Goal: Task Accomplishment & Management: Use online tool/utility

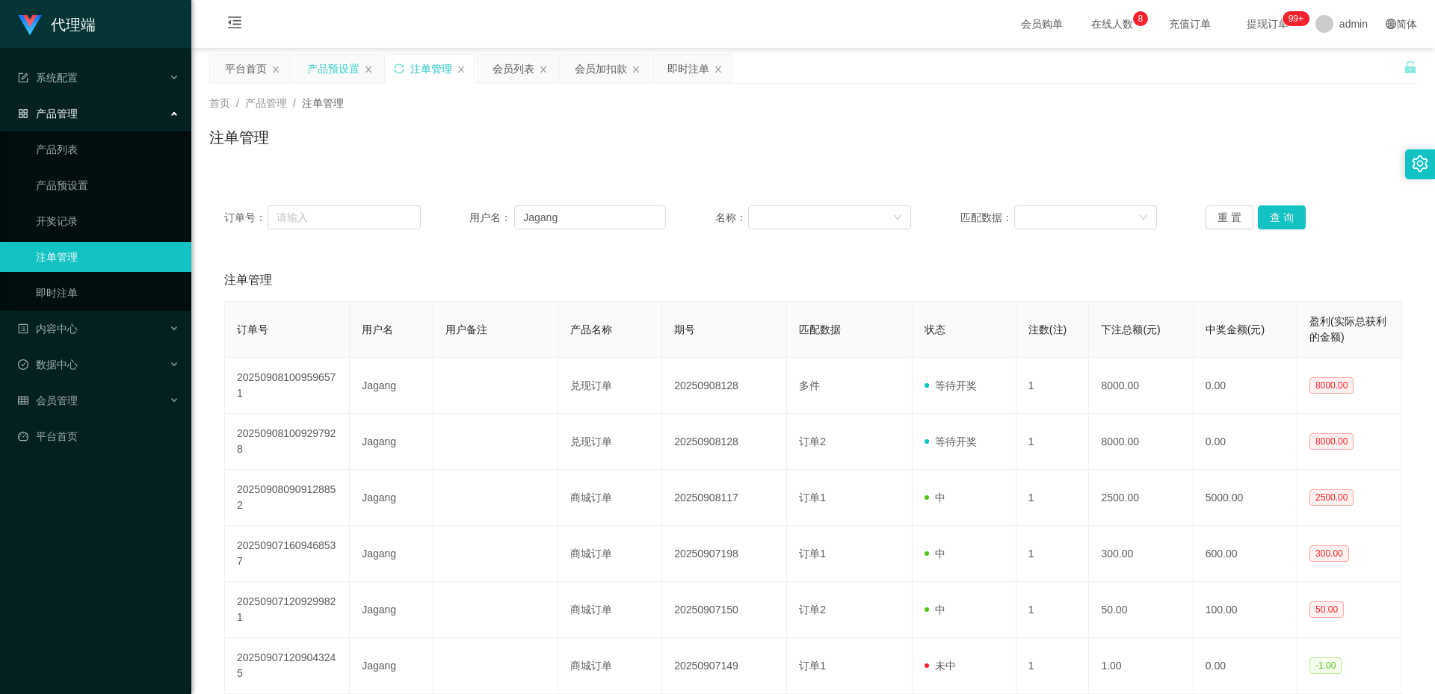
click at [337, 63] on div "产品预设置" at bounding box center [333, 69] width 52 height 28
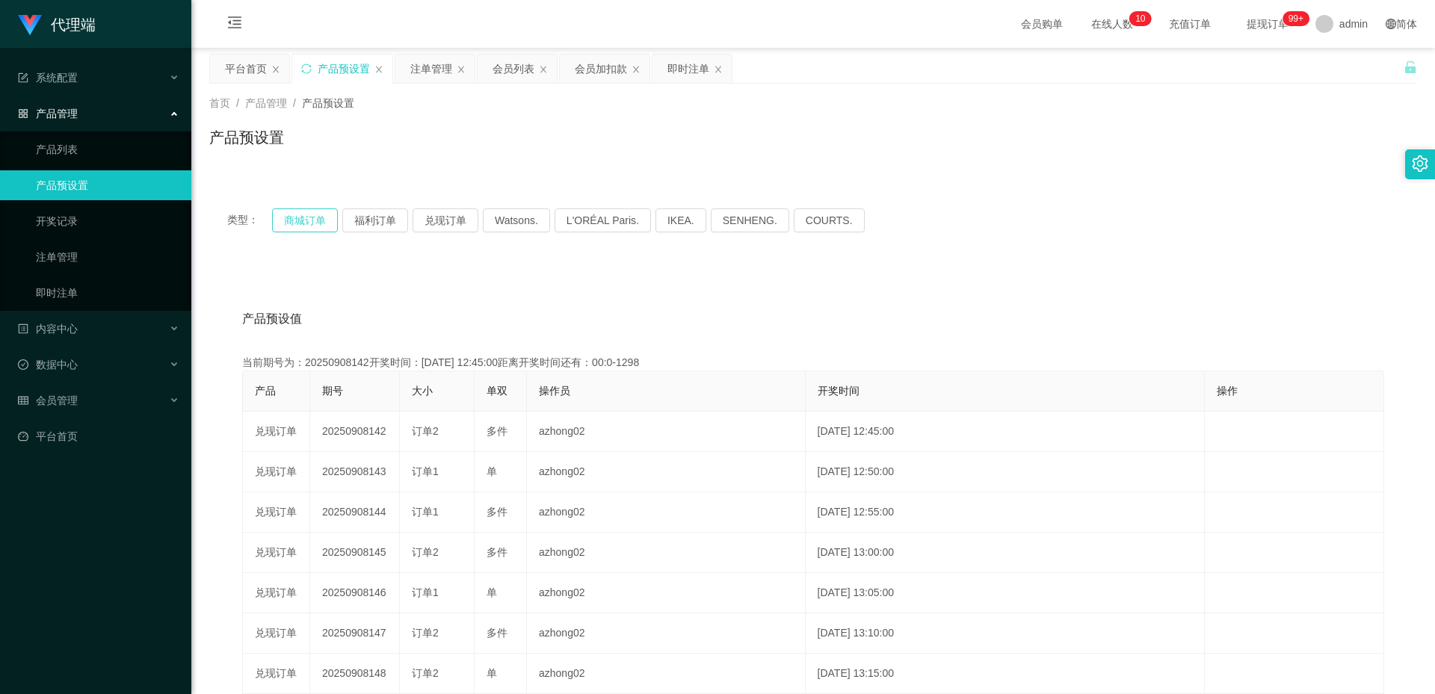
click at [318, 216] on button "商城订单" at bounding box center [305, 221] width 66 height 24
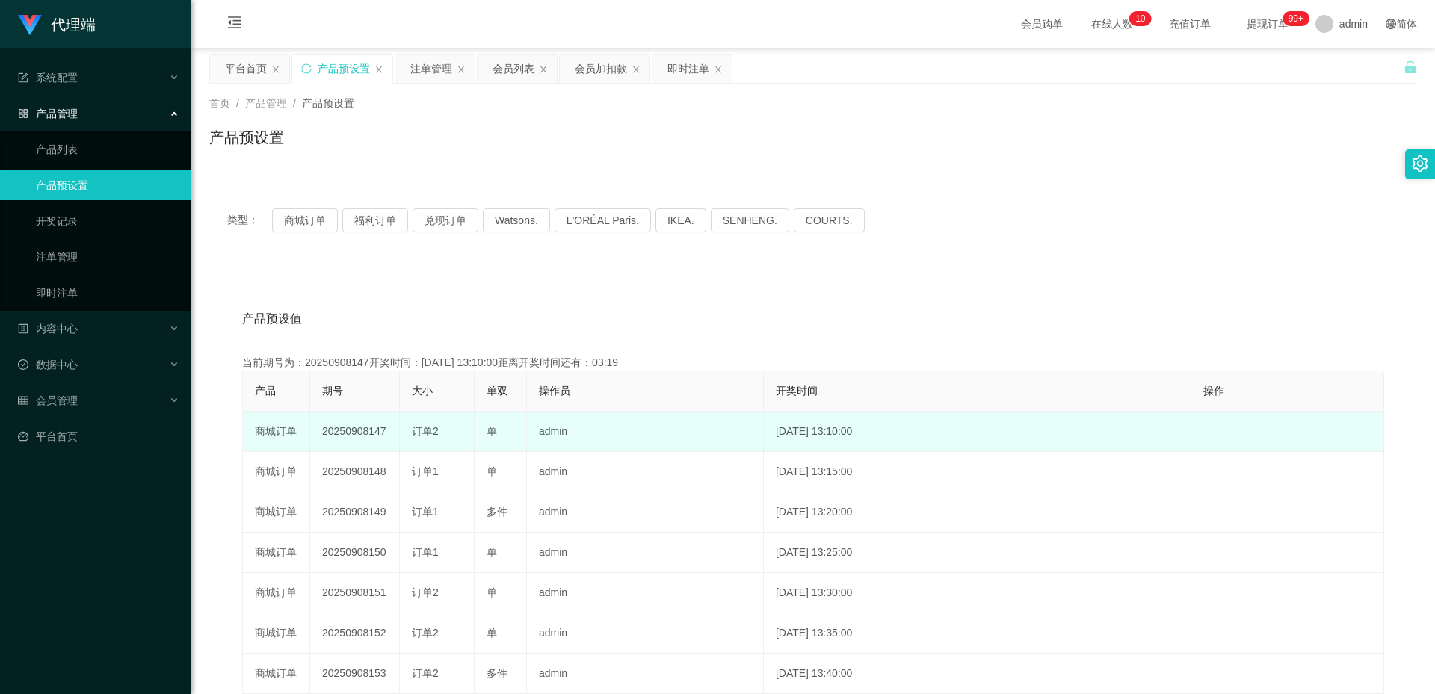
click at [368, 428] on td "20250908147" at bounding box center [355, 432] width 90 height 40
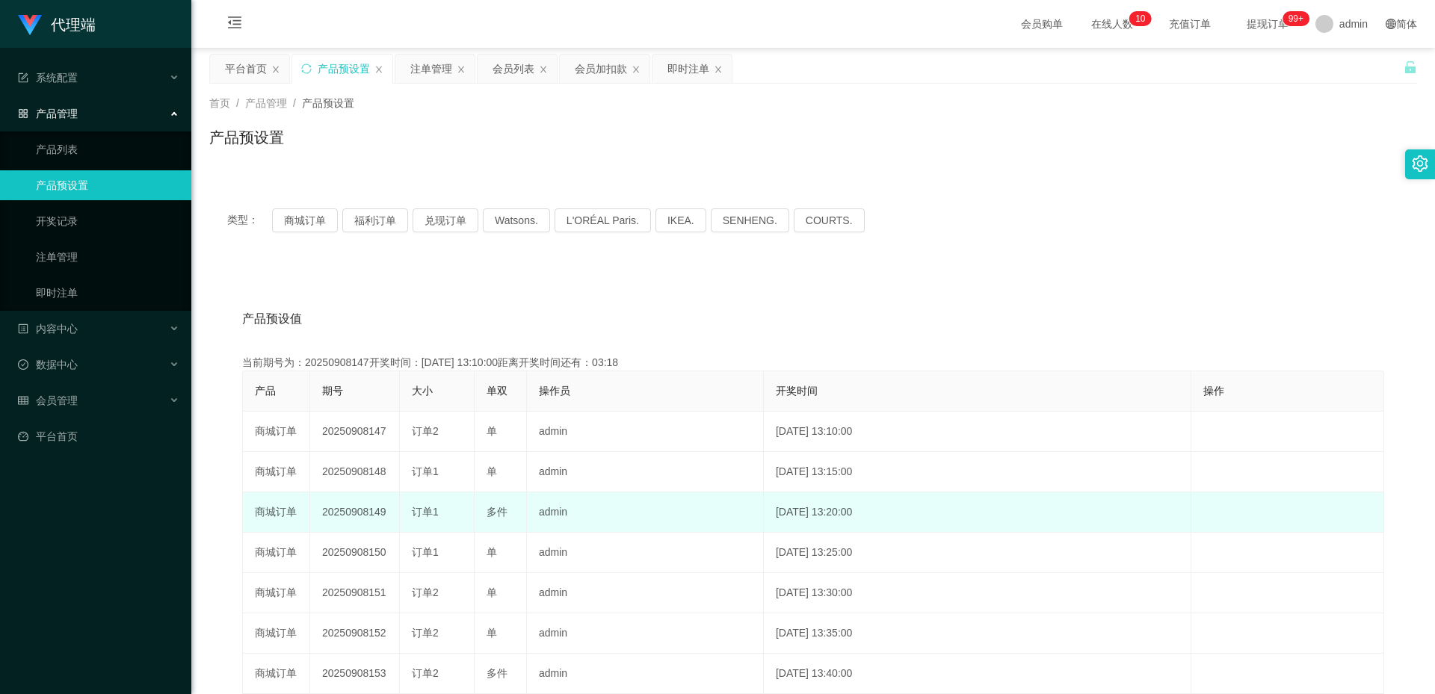
copy td "20250908147"
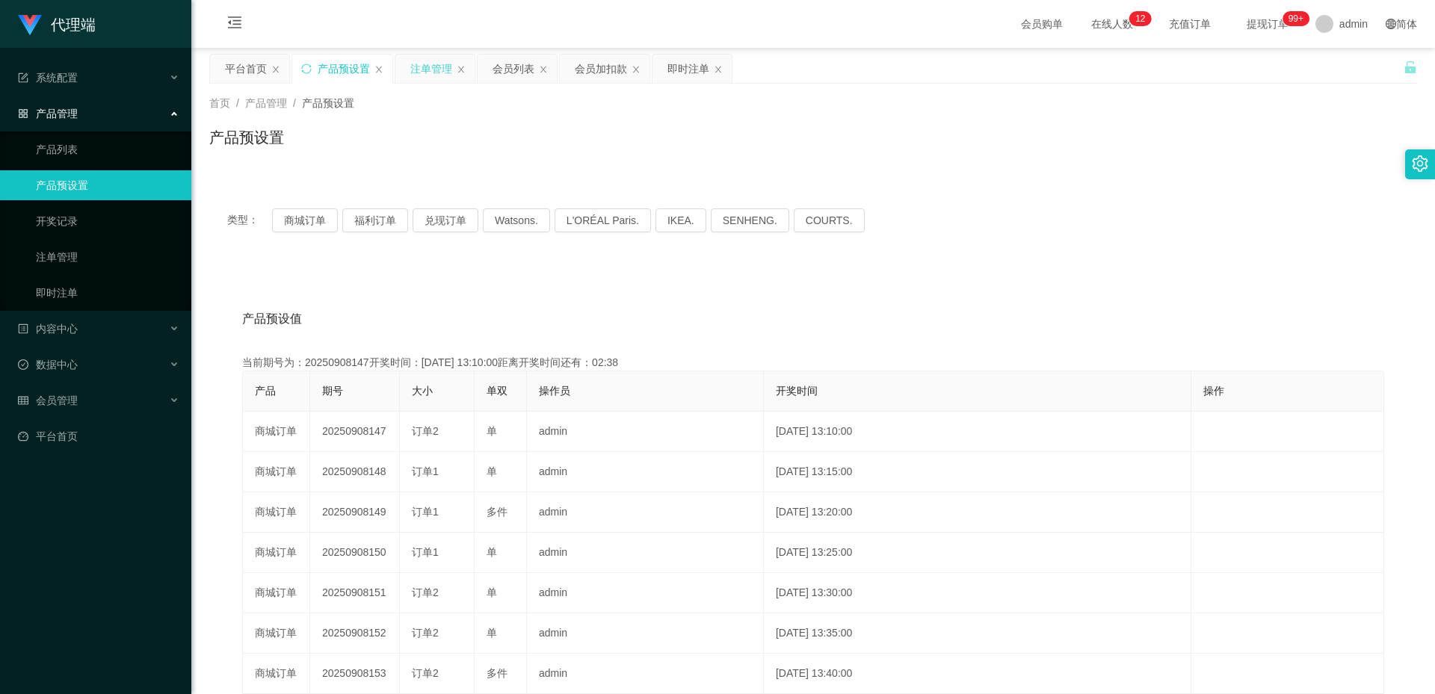
click at [425, 67] on div "注单管理" at bounding box center [431, 69] width 42 height 28
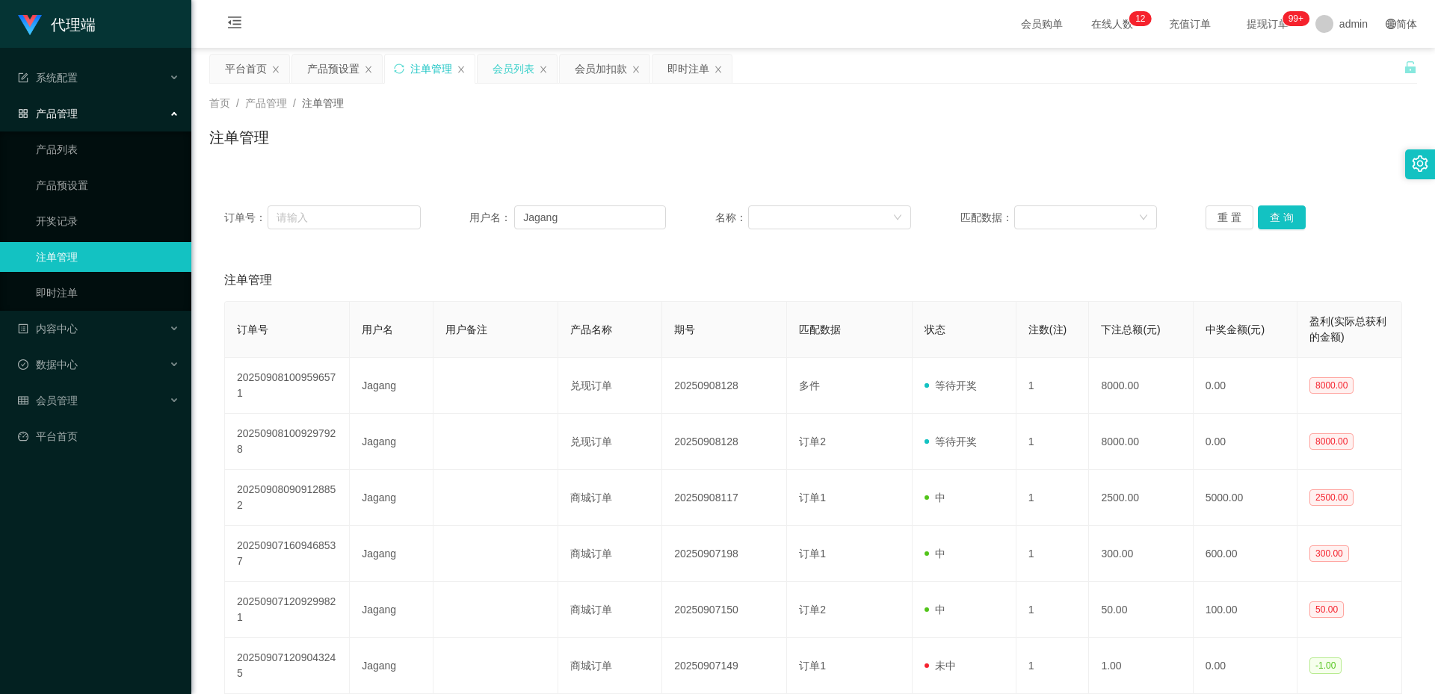
click at [519, 66] on div "会员列表" at bounding box center [514, 69] width 42 height 28
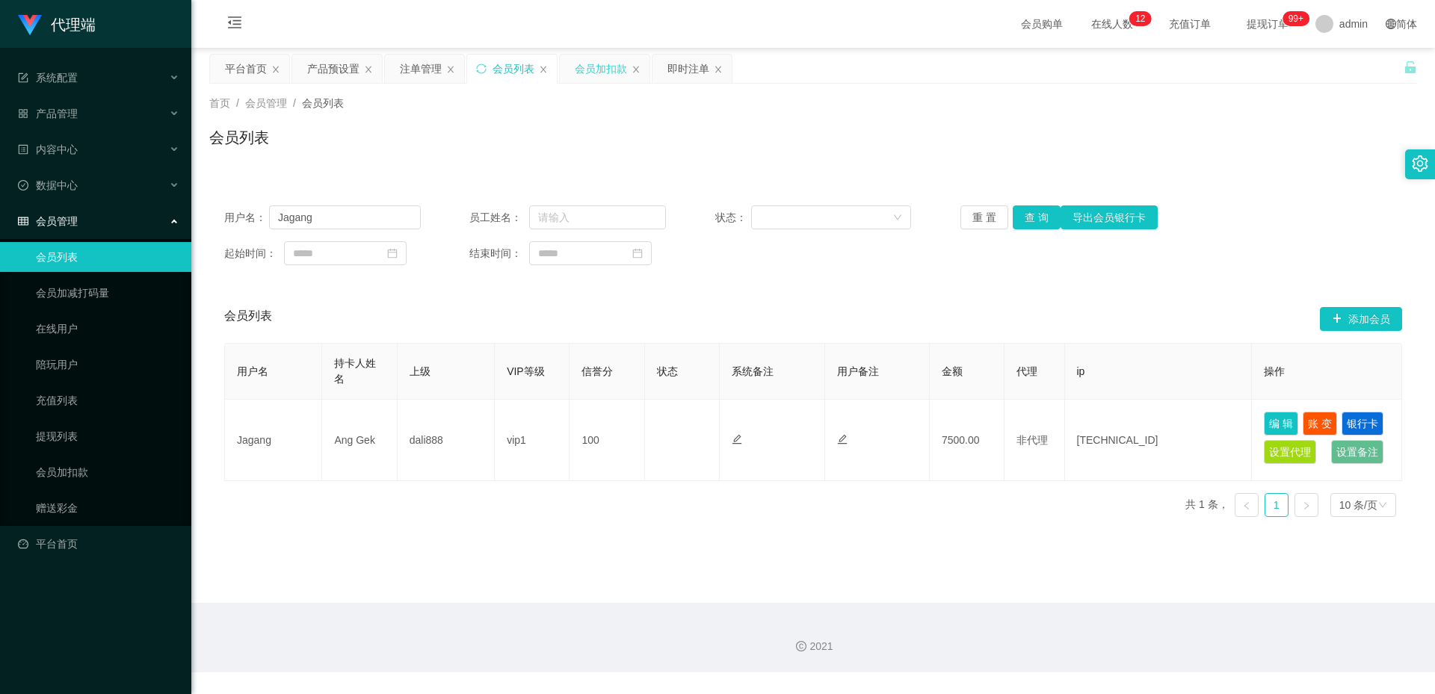
click at [590, 73] on div "会员加扣款" at bounding box center [601, 69] width 52 height 28
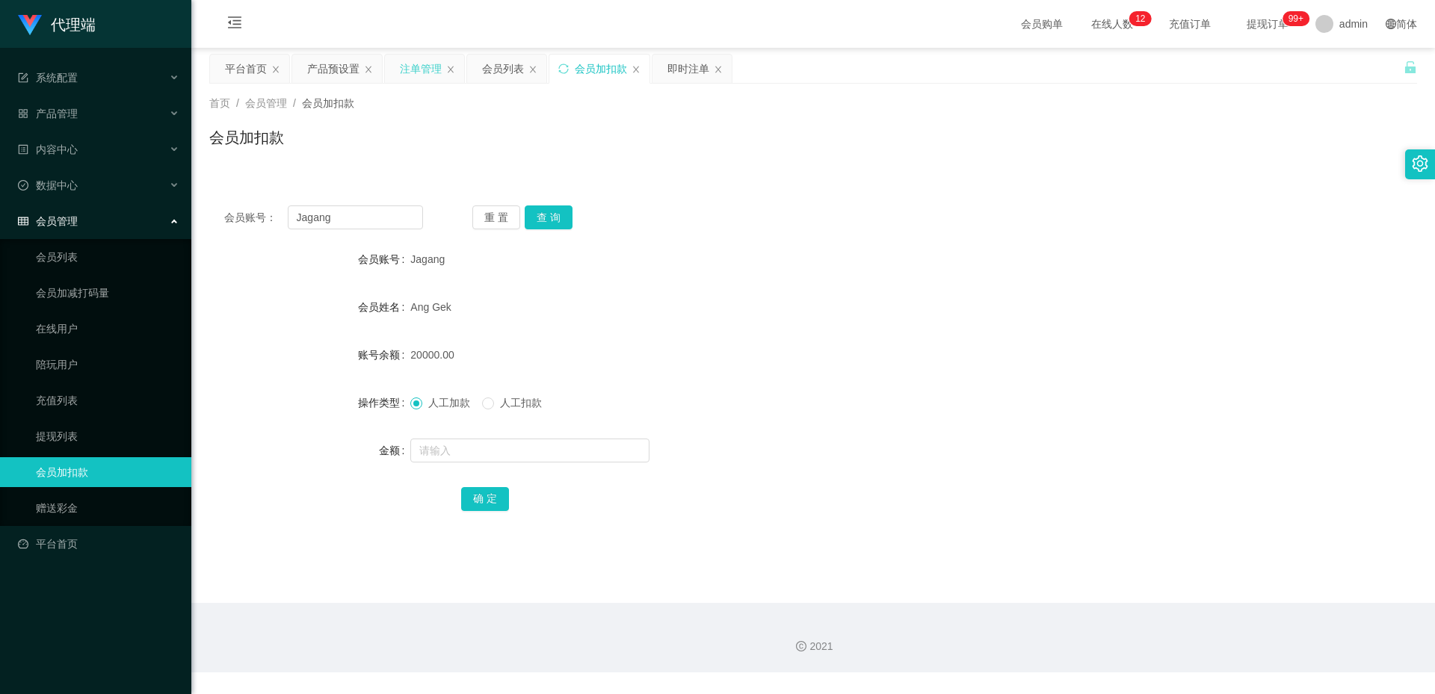
click at [438, 67] on div "注单管理" at bounding box center [421, 69] width 42 height 28
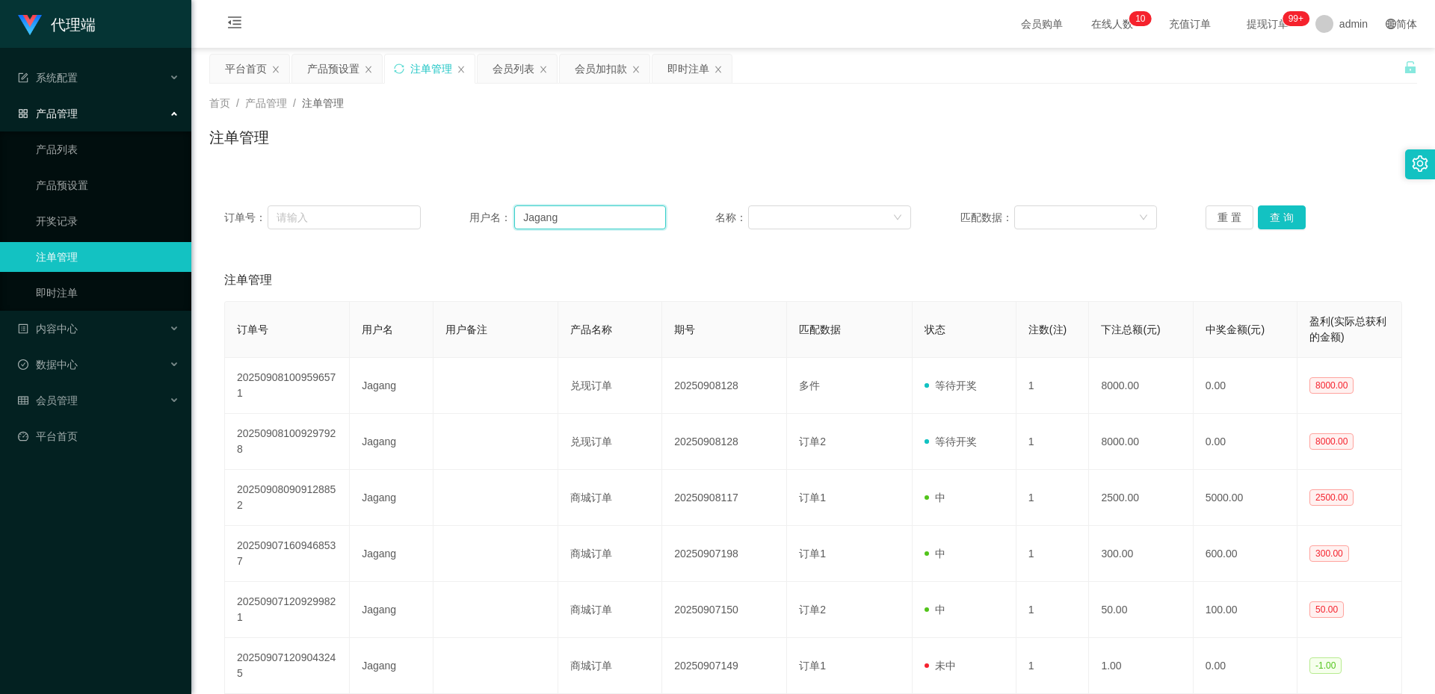
click at [576, 214] on input "Jagang" at bounding box center [590, 218] width 152 height 24
paste input "80765136"
type input "80765136"
click at [1289, 217] on button "查 询" at bounding box center [1282, 218] width 48 height 24
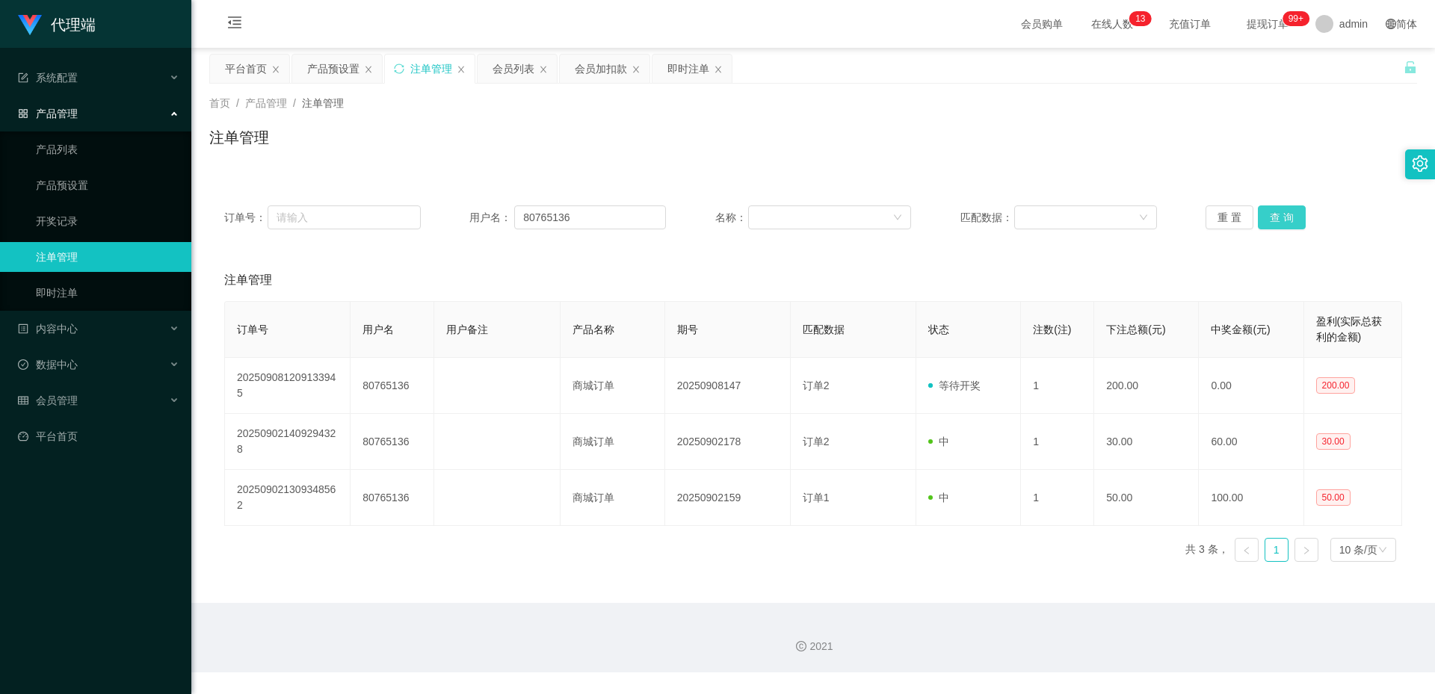
click at [1282, 220] on button "查 询" at bounding box center [1282, 218] width 48 height 24
click at [328, 60] on div "产品预设置" at bounding box center [333, 69] width 52 height 28
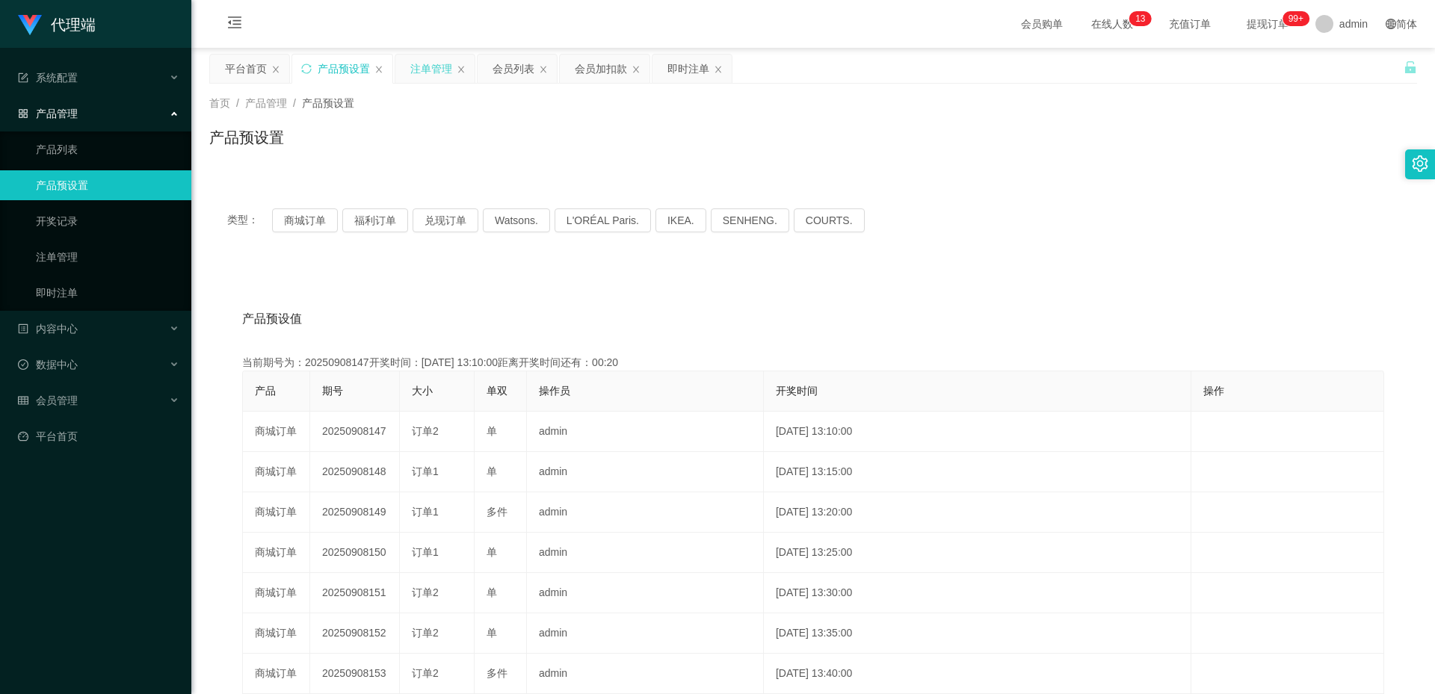
click at [431, 67] on div "注单管理" at bounding box center [431, 69] width 42 height 28
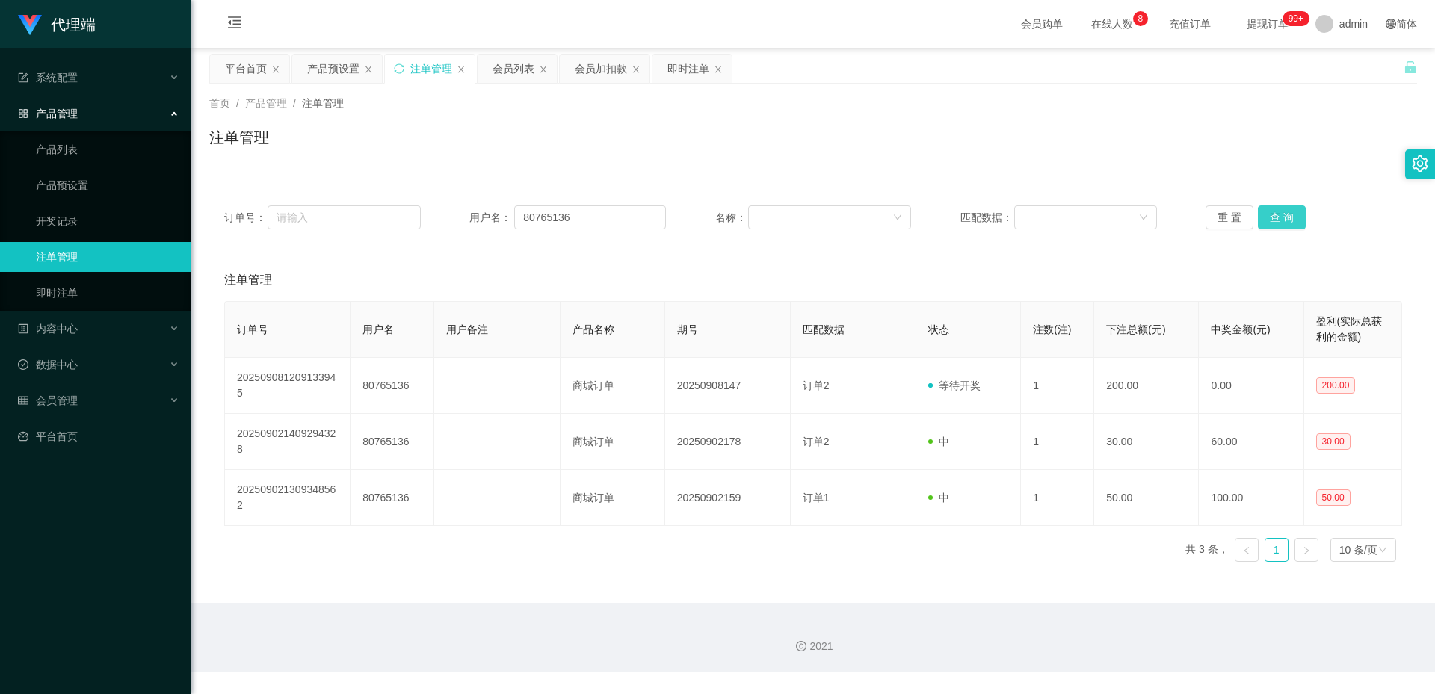
click at [1276, 216] on button "查 询" at bounding box center [1282, 218] width 48 height 24
